Goal: Information Seeking & Learning: Check status

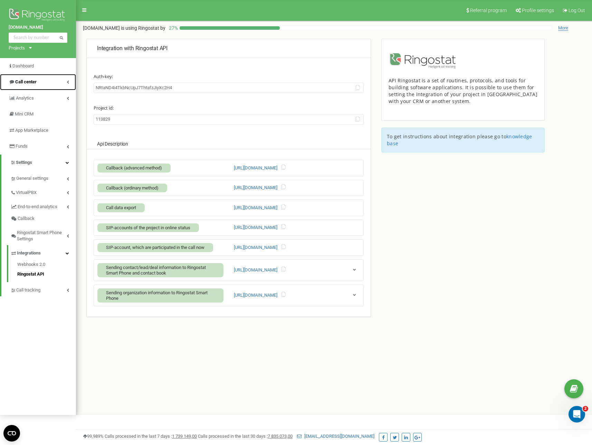
click at [27, 82] on span "Call center" at bounding box center [25, 81] width 21 height 5
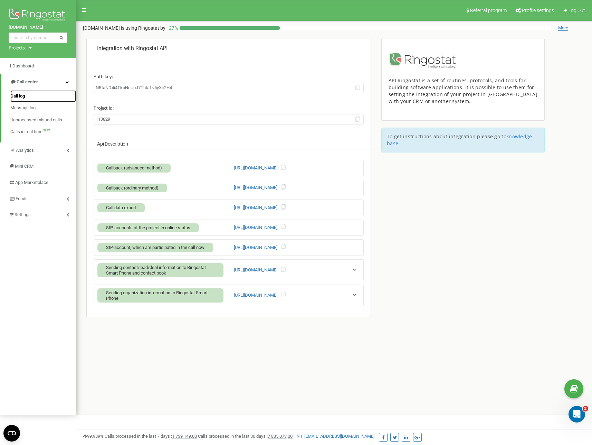
click at [20, 97] on span "Call log" at bounding box center [17, 96] width 15 height 7
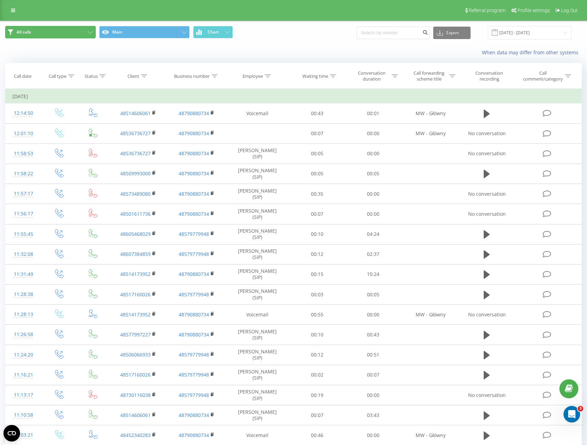
click at [38, 35] on button "All calls" at bounding box center [50, 32] width 91 height 12
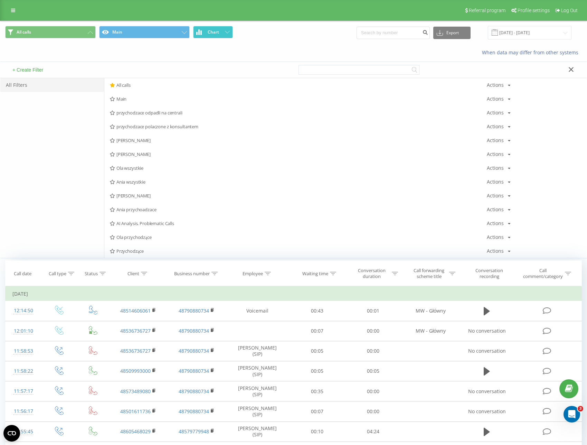
click at [216, 32] on span "Chart" at bounding box center [213, 32] width 11 height 5
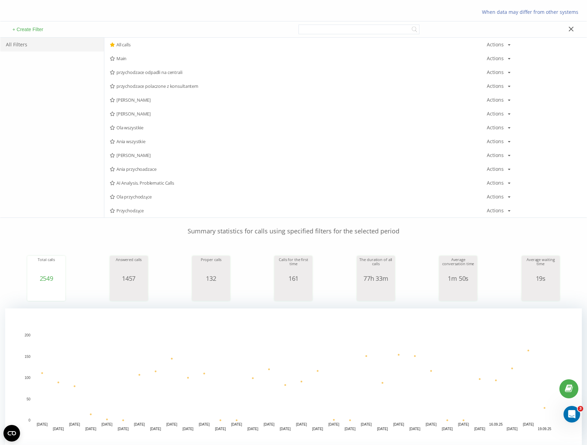
scroll to position [41, 0]
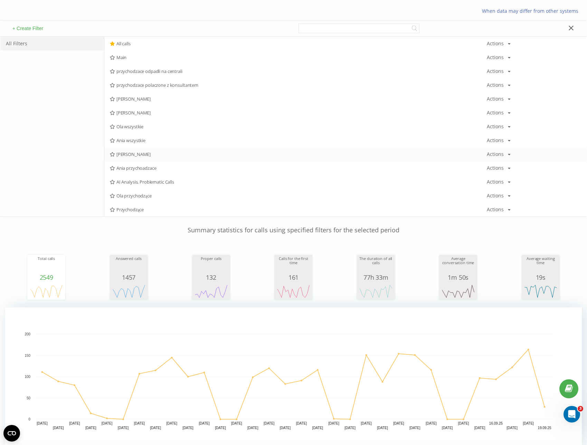
click at [132, 152] on span "[PERSON_NAME]" at bounding box center [298, 154] width 377 height 5
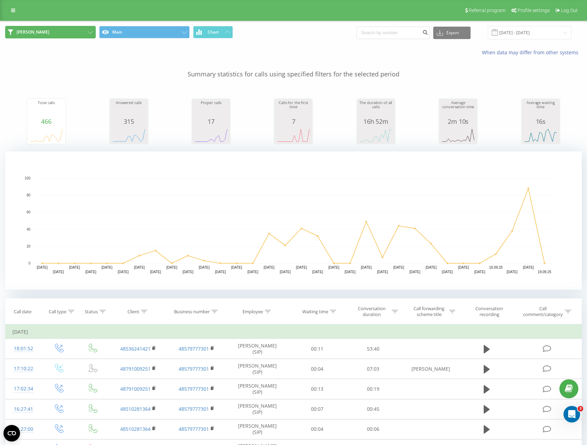
click at [52, 34] on button "[PERSON_NAME]" at bounding box center [50, 32] width 91 height 12
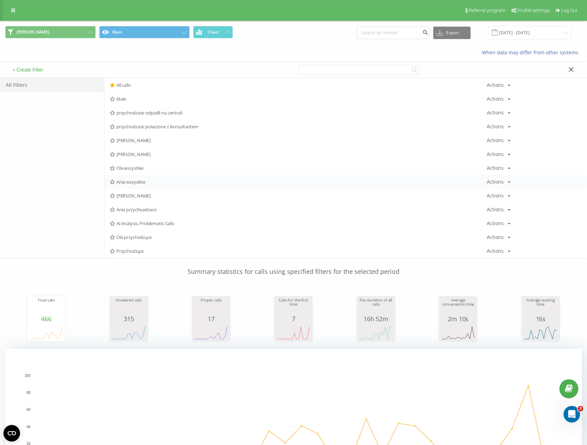
click at [132, 178] on div "Ania wszystkie Actions Edit Copy Delete Default Share" at bounding box center [345, 182] width 482 height 14
click at [134, 182] on span "Ania wszystkie" at bounding box center [298, 181] width 377 height 5
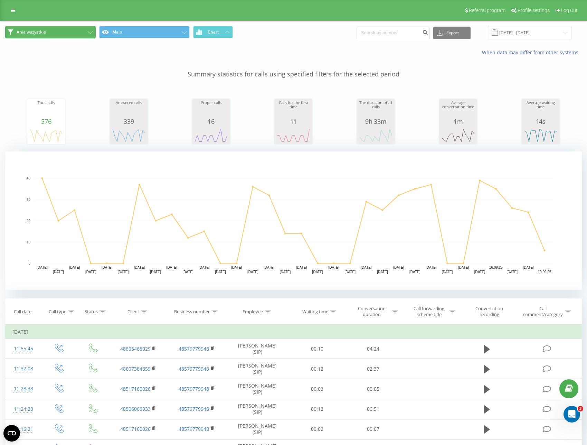
click at [42, 31] on span "Ania wszystkie" at bounding box center [31, 32] width 29 height 6
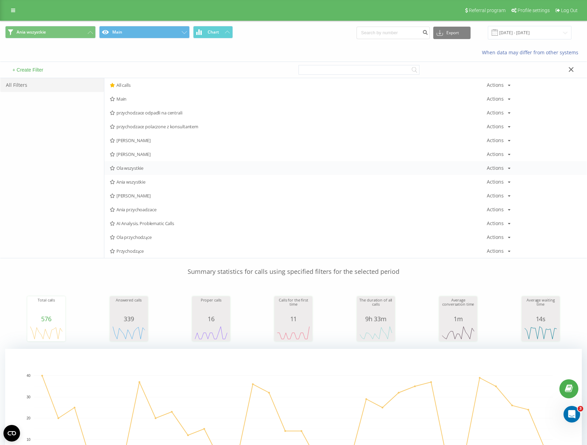
click at [131, 168] on span "Ola wszystkie" at bounding box center [298, 168] width 377 height 5
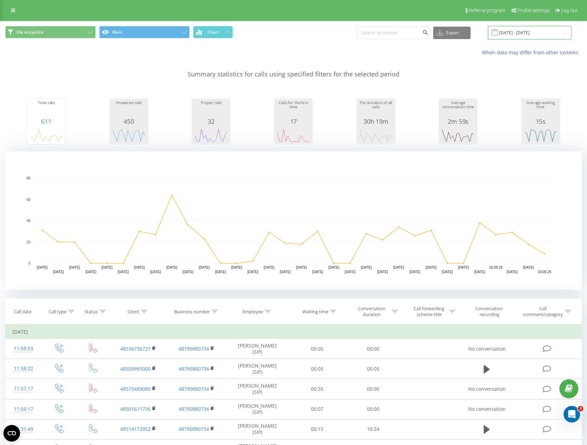
click at [527, 34] on input "[DATE] - [DATE]" at bounding box center [530, 32] width 84 height 13
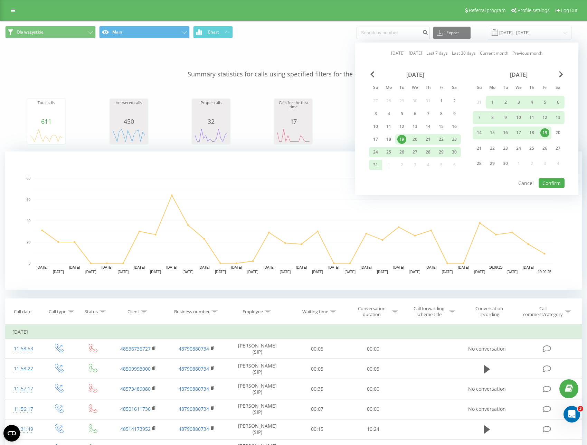
click at [304, 46] on div "When data may differ from other systems" at bounding box center [293, 52] width 586 height 17
